Goal: Information Seeking & Learning: Learn about a topic

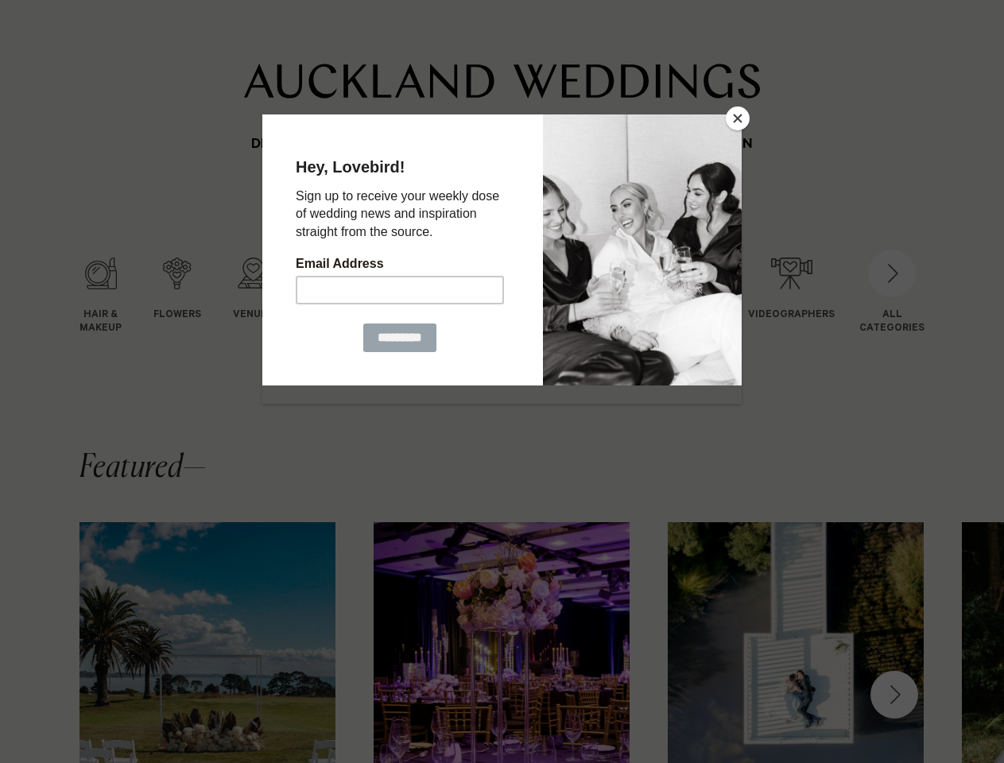
click at [738, 118] on button "Close" at bounding box center [738, 119] width 24 height 24
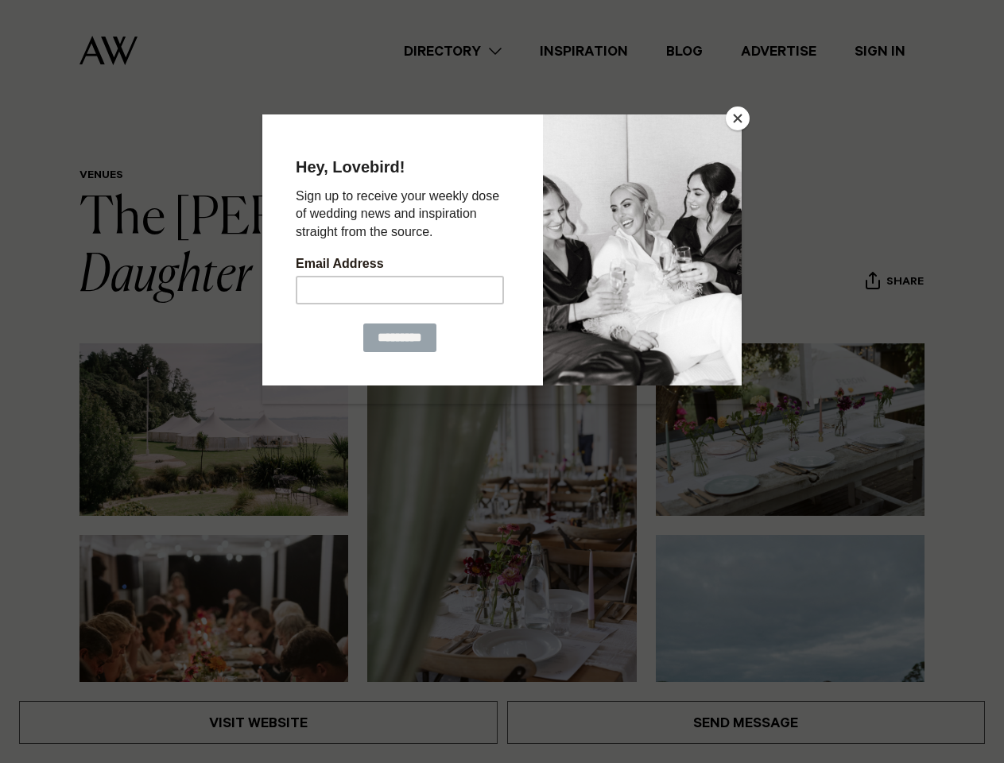
click at [738, 118] on button "Close" at bounding box center [738, 119] width 24 height 24
